Goal: Task Accomplishment & Management: Manage account settings

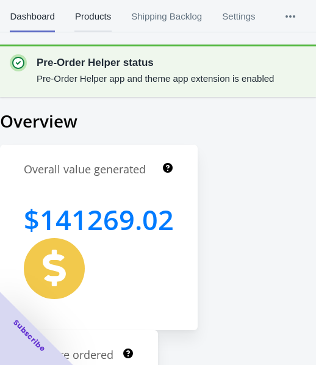
click at [95, 13] on span "Products" at bounding box center [93, 17] width 37 height 32
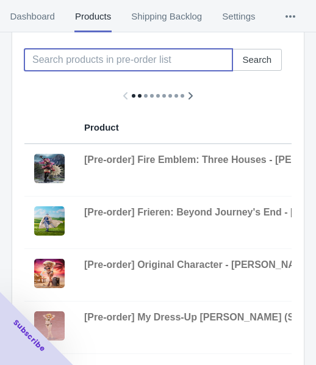
click at [118, 59] on input at bounding box center [128, 60] width 208 height 22
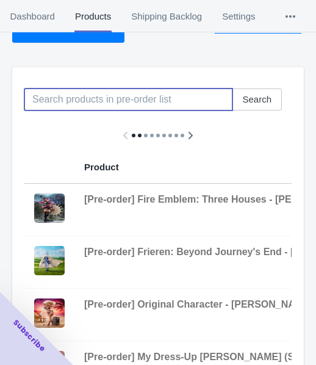
scroll to position [61, 0]
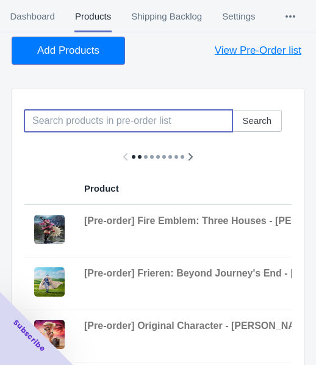
click at [70, 49] on span "Add Products" at bounding box center [68, 51] width 62 height 12
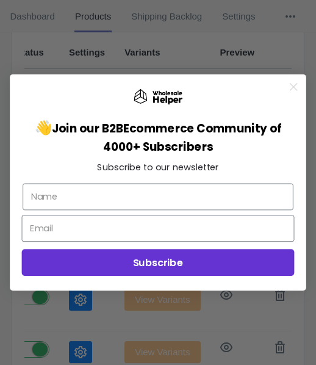
scroll to position [14, 0]
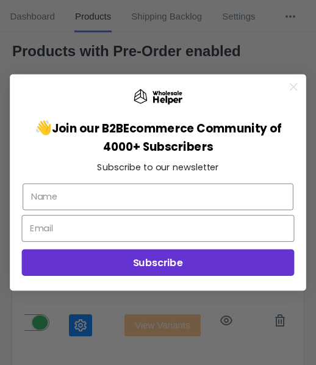
click at [297, 86] on circle "Close dialog" at bounding box center [294, 87] width 16 height 16
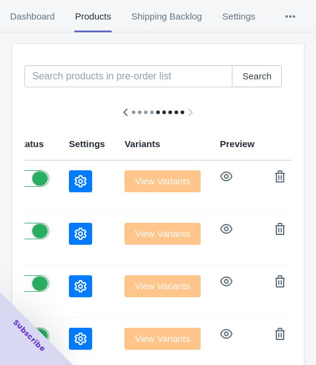
scroll to position [136, 0]
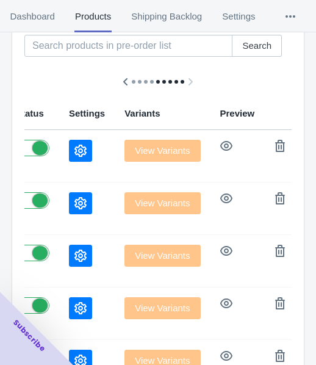
click at [75, 150] on icon "button" at bounding box center [81, 151] width 12 height 12
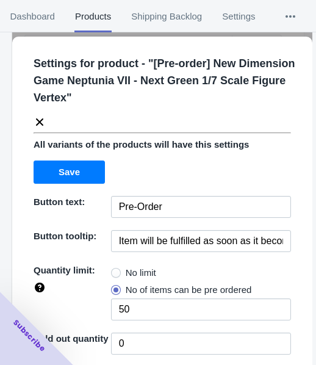
drag, startPoint x: 141, startPoint y: 268, endPoint x: 155, endPoint y: 236, distance: 33.9
click at [140, 268] on span "No limit" at bounding box center [141, 273] width 31 height 12
click at [115, 270] on input "No limit" at bounding box center [114, 270] width 1 height 1
radio input "true"
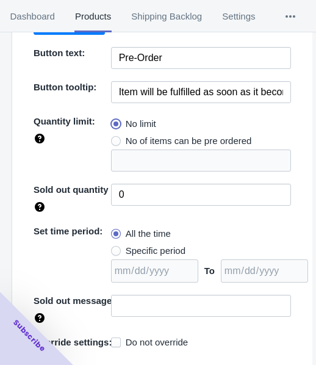
scroll to position [177, 0]
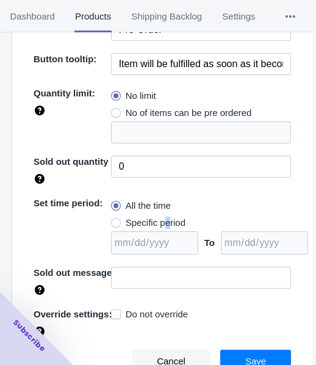
click at [163, 217] on span "Specific period" at bounding box center [156, 223] width 60 height 12
click at [130, 224] on span "Specific period" at bounding box center [156, 223] width 60 height 12
click at [115, 220] on input "Specific period" at bounding box center [114, 220] width 1 height 1
radio input "true"
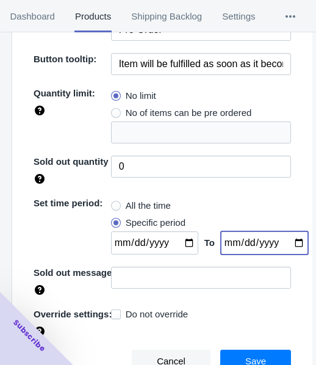
click at [285, 241] on input "date" at bounding box center [264, 242] width 87 height 23
type input "[DATE]"
click at [178, 238] on input "date" at bounding box center [154, 242] width 87 height 23
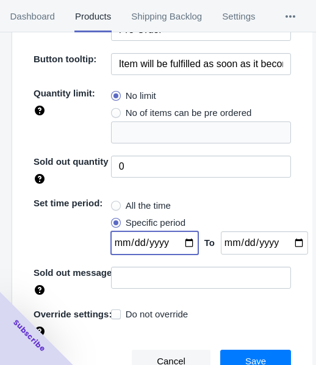
type input "[DATE]"
click at [251, 359] on span "Save" at bounding box center [256, 362] width 21 height 10
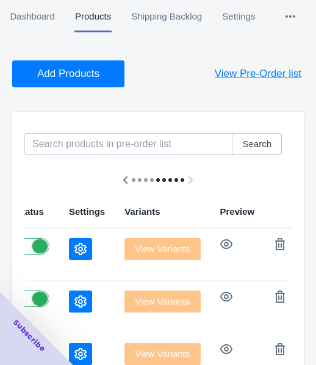
scroll to position [0, 0]
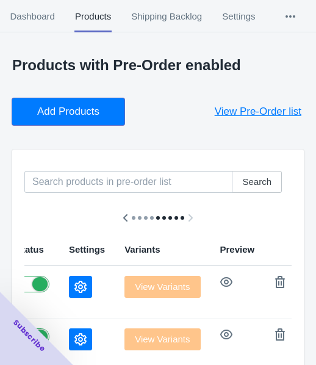
click at [64, 102] on button "Add Products" at bounding box center [68, 111] width 112 height 27
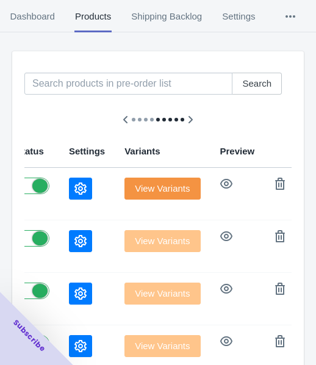
scroll to position [122, 0]
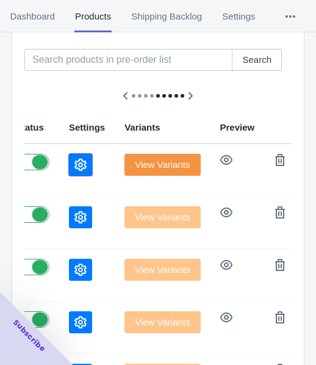
click at [69, 165] on button "button" at bounding box center [80, 165] width 23 height 22
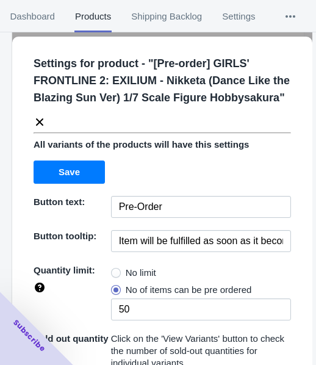
click at [131, 268] on span "No limit" at bounding box center [141, 273] width 31 height 12
click at [115, 270] on input "No limit" at bounding box center [114, 270] width 1 height 1
radio input "true"
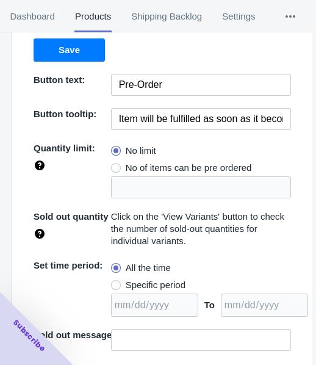
click at [166, 286] on span "Specific period" at bounding box center [156, 285] width 60 height 12
click at [115, 283] on input "Specific period" at bounding box center [114, 282] width 1 height 1
radio input "true"
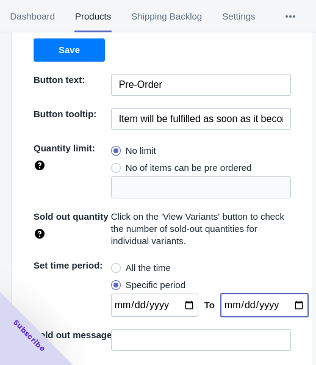
click at [283, 302] on input "date" at bounding box center [264, 305] width 87 height 23
click at [287, 300] on input "date" at bounding box center [264, 305] width 87 height 23
type input "[DATE]"
click at [182, 303] on input "date" at bounding box center [154, 305] width 87 height 23
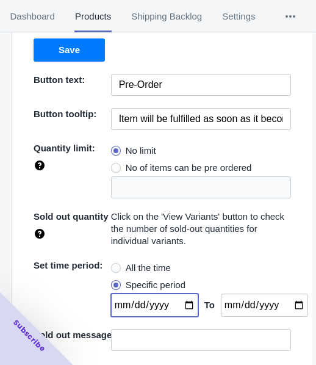
type input "[DATE]"
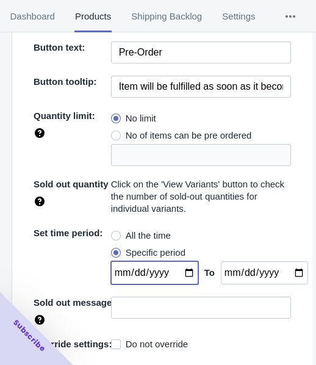
scroll to position [184, 0]
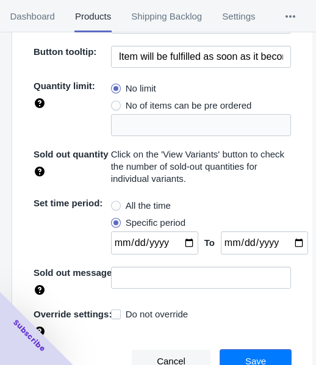
click at [252, 357] on span "Save" at bounding box center [256, 362] width 21 height 10
